Goal: Task Accomplishment & Management: Manage account settings

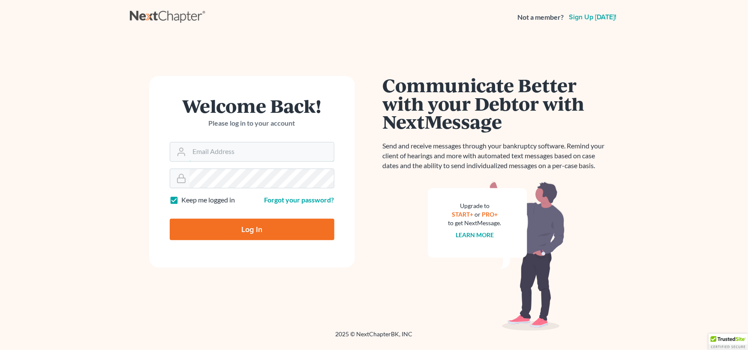
type input "burnlaw@comcast.net"
click at [234, 228] on input "Log In" at bounding box center [252, 229] width 165 height 21
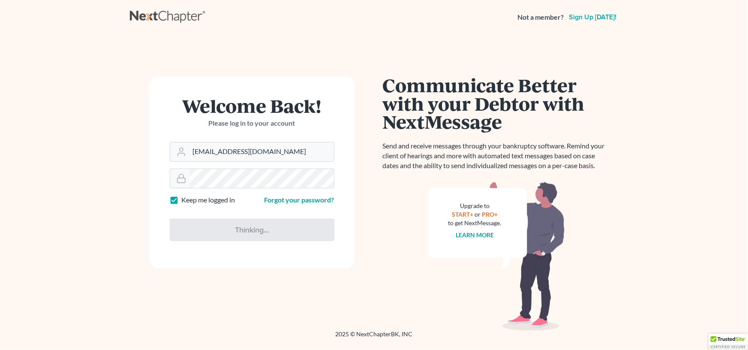
type input "Thinking..."
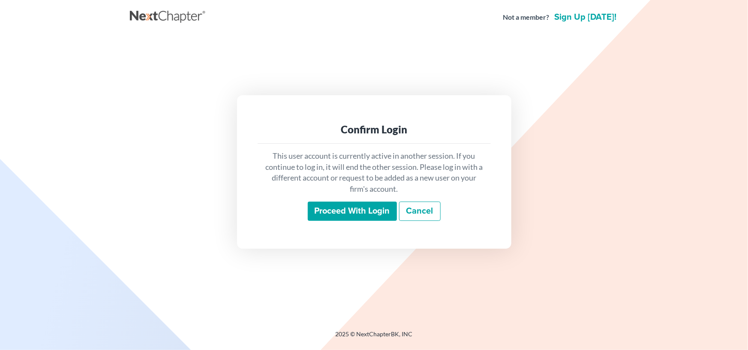
click at [347, 209] on input "Proceed with login" at bounding box center [352, 211] width 89 height 20
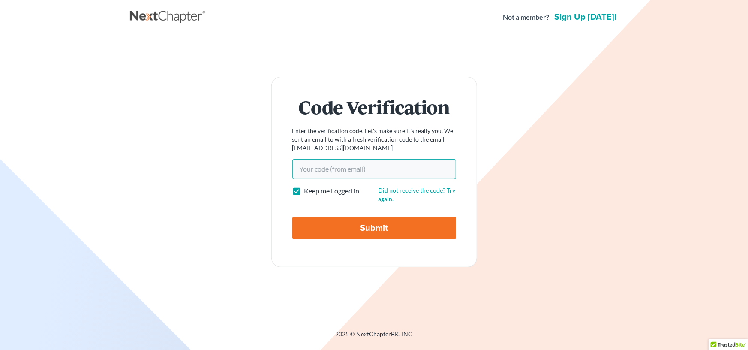
click at [309, 170] on input "Your code(from email)" at bounding box center [374, 169] width 164 height 20
paste input "e45104"
type input "e45104"
click at [359, 229] on input "Submit" at bounding box center [374, 228] width 164 height 22
type input "Thinking..."
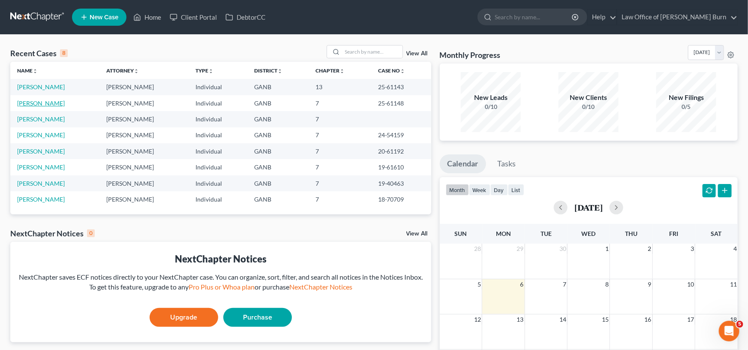
click at [30, 103] on link "Rennicks, Jacqueline" at bounding box center [41, 102] width 48 height 7
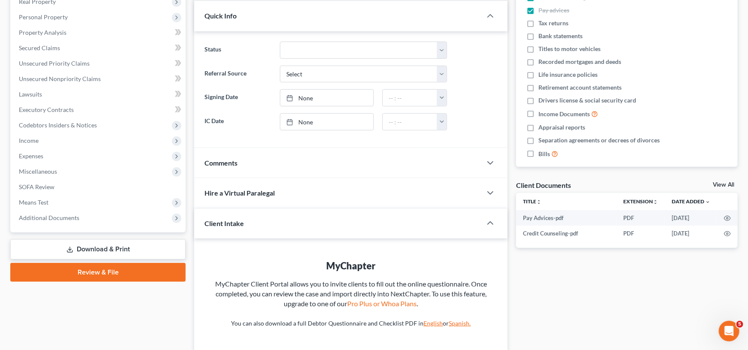
scroll to position [142, 0]
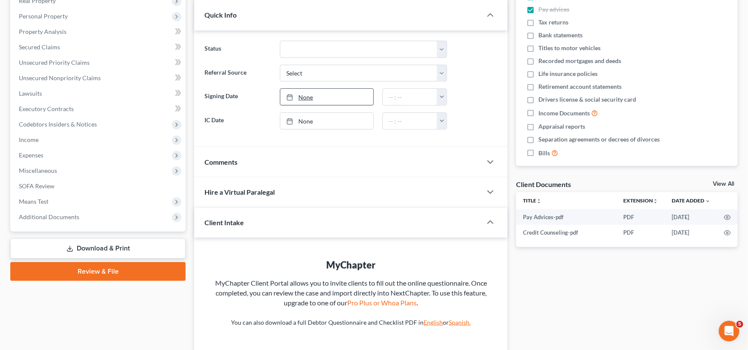
click at [304, 96] on link "None" at bounding box center [326, 97] width 93 height 16
type input "10/6/2025"
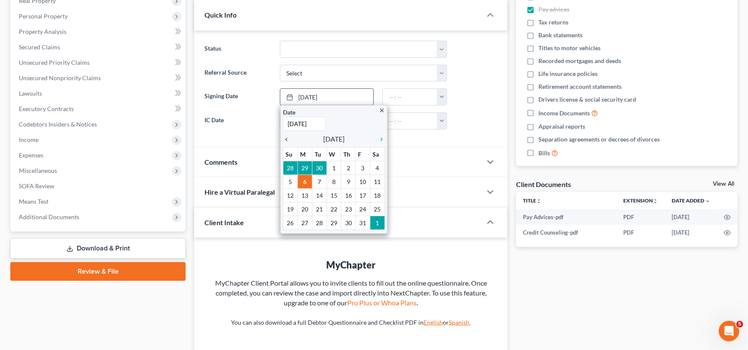
click at [287, 138] on icon "chevron_left" at bounding box center [288, 139] width 11 height 7
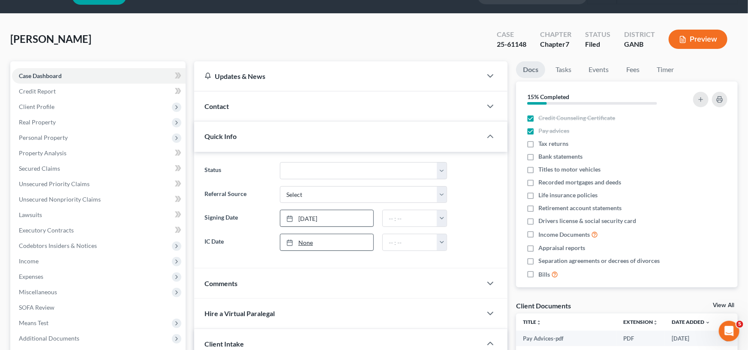
scroll to position [0, 0]
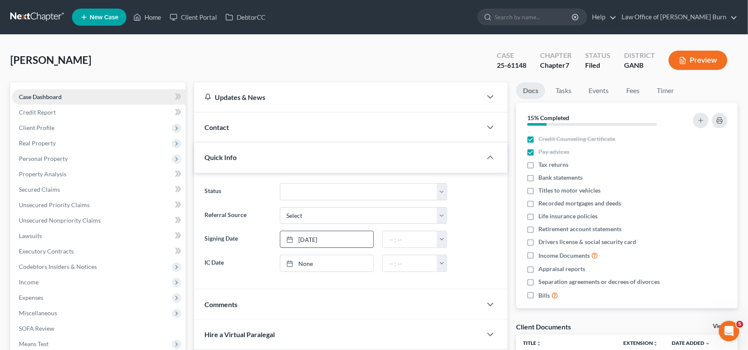
click at [35, 96] on span "Case Dashboard" at bounding box center [40, 96] width 43 height 7
click at [538, 165] on label "Tax returns" at bounding box center [553, 164] width 30 height 9
click at [542, 165] on input "Tax returns" at bounding box center [545, 163] width 6 height 6
checkbox input "true"
click at [538, 179] on label "Bank statements" at bounding box center [560, 177] width 44 height 9
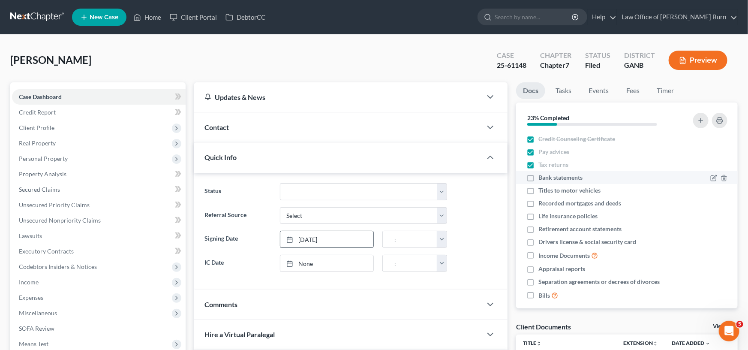
click at [542, 179] on input "Bank statements" at bounding box center [545, 176] width 6 height 6
checkbox input "true"
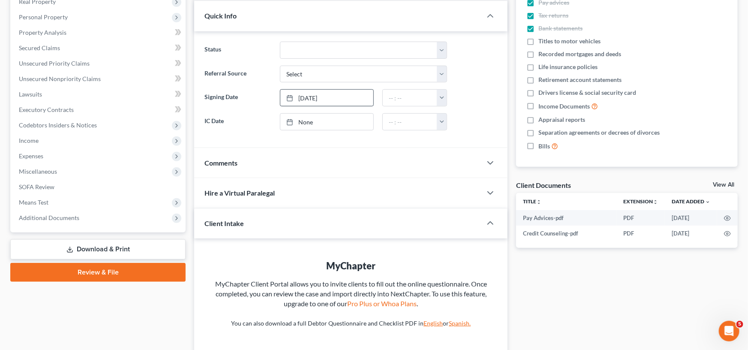
scroll to position [139, 0]
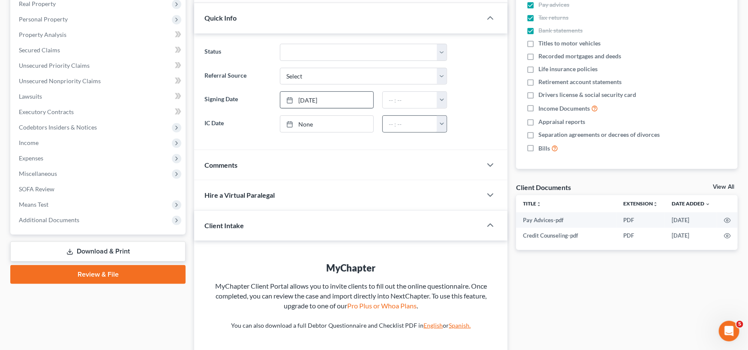
click at [441, 122] on button "button" at bounding box center [442, 124] width 10 height 16
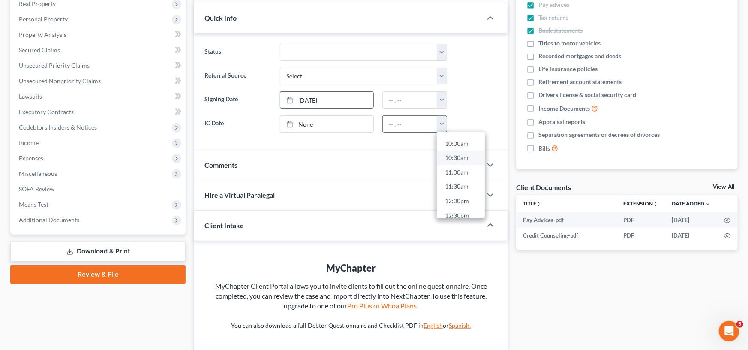
click at [455, 158] on link "10:30am" at bounding box center [461, 158] width 48 height 15
type input "10:30am"
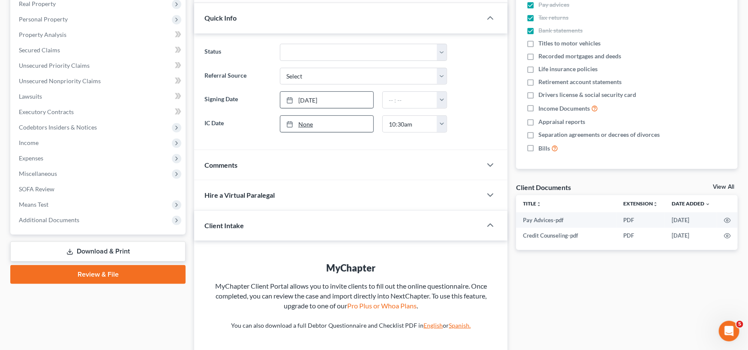
type input "10/6/2025"
click at [301, 123] on link "10/6/2025" at bounding box center [326, 124] width 93 height 16
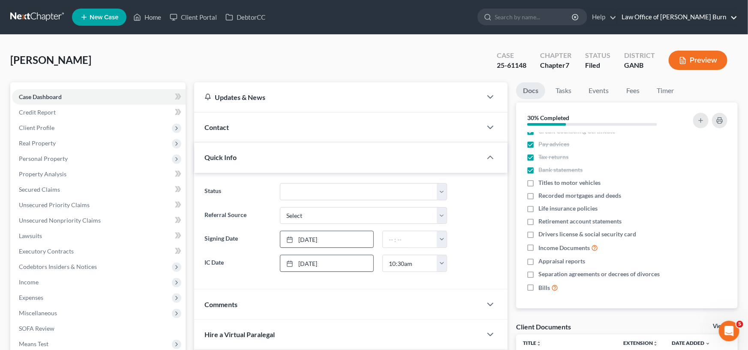
click at [679, 16] on link "Law Office of William C. Burn" at bounding box center [677, 16] width 120 height 15
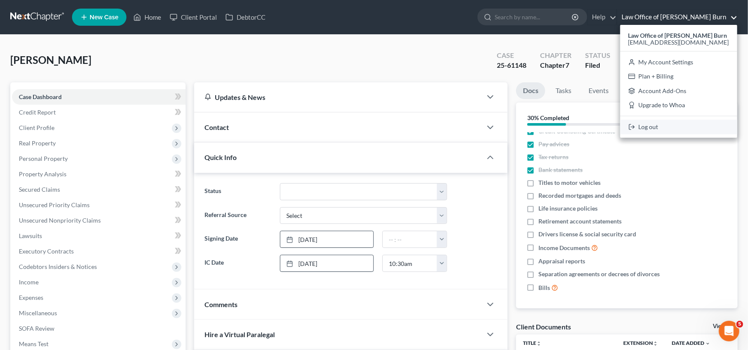
click at [658, 126] on link "Log out" at bounding box center [678, 127] width 117 height 15
